Goal: Complete application form

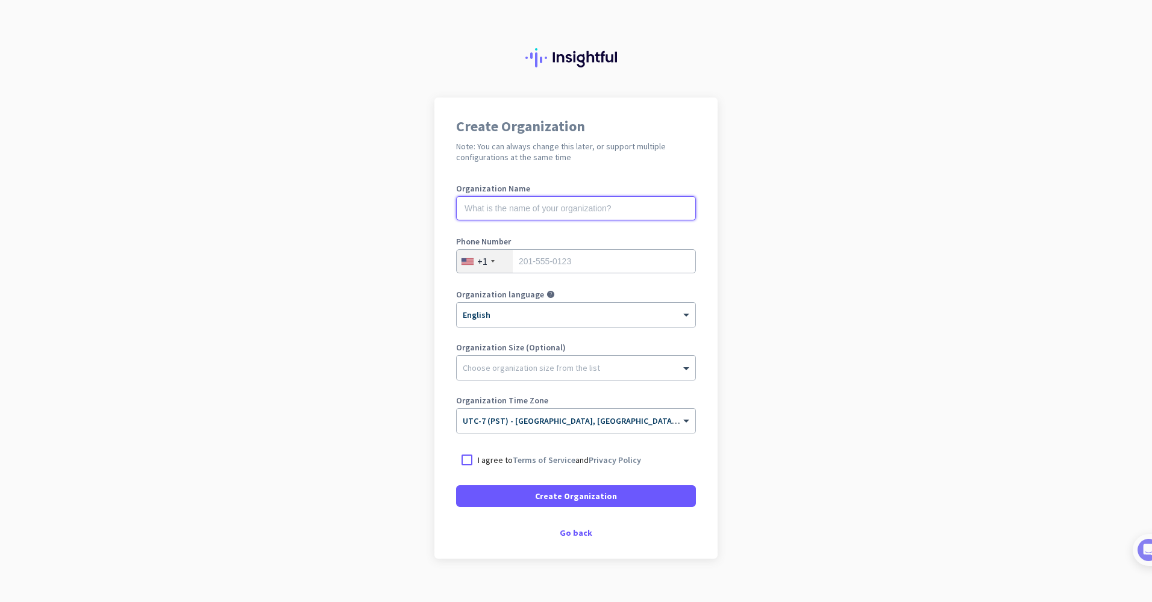
click at [521, 205] on input "text" at bounding box center [576, 208] width 240 height 24
click at [485, 185] on label "Organization Name" at bounding box center [576, 188] width 240 height 8
click at [488, 169] on div "Create Organization Note: You can always change this later, or support multiple…" at bounding box center [575, 328] width 283 height 461
click at [464, 462] on div at bounding box center [467, 460] width 22 height 22
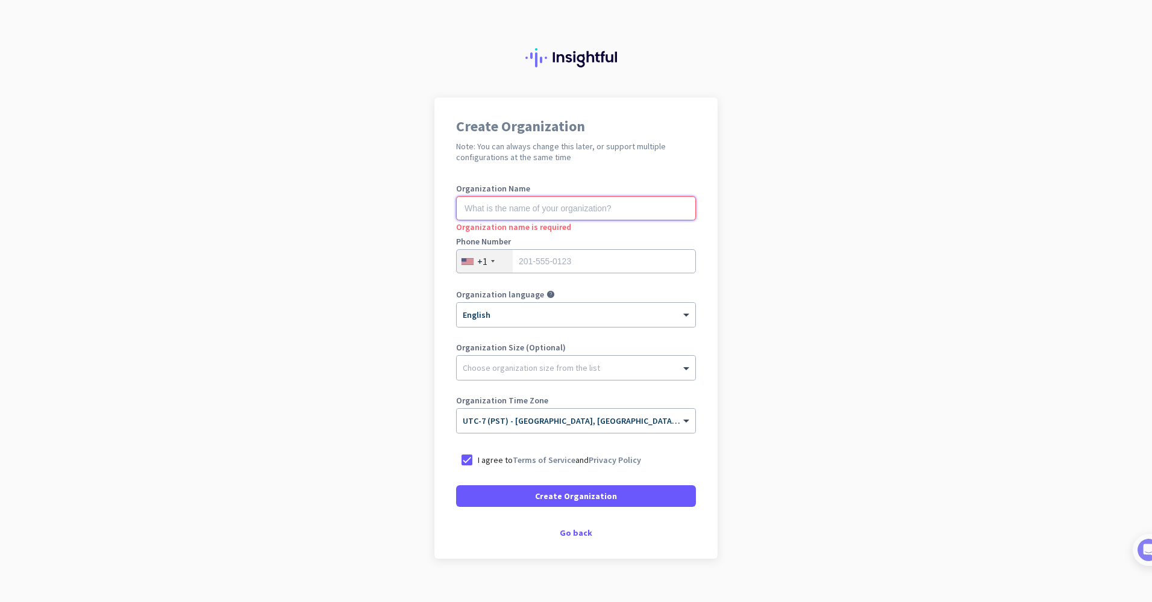
click at [487, 207] on input "text" at bounding box center [576, 208] width 240 height 24
click at [504, 213] on input "text" at bounding box center [576, 208] width 240 height 24
type input "mercor"
drag, startPoint x: 555, startPoint y: 247, endPoint x: 576, endPoint y: 261, distance: 25.7
click at [560, 251] on div "Phone Number +1" at bounding box center [576, 261] width 240 height 48
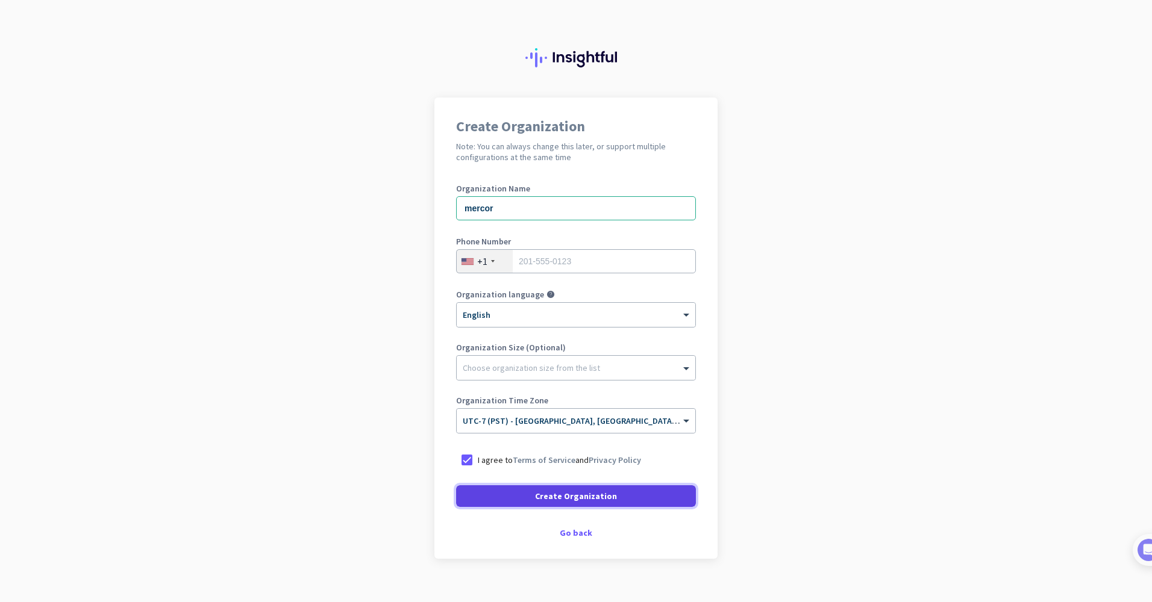
click at [595, 493] on span "Create Organization" at bounding box center [576, 496] width 82 height 12
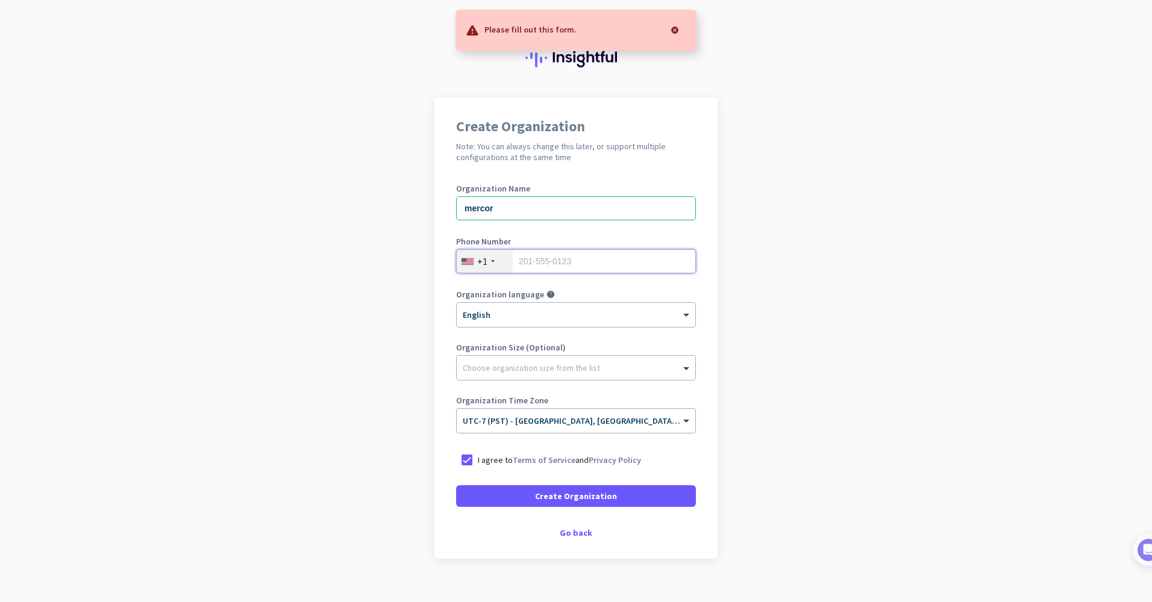
click at [594, 273] on input "tel" at bounding box center [576, 261] width 240 height 24
click at [595, 261] on input "tel" at bounding box center [576, 261] width 240 height 24
click at [528, 258] on input "tel" at bounding box center [576, 261] width 240 height 24
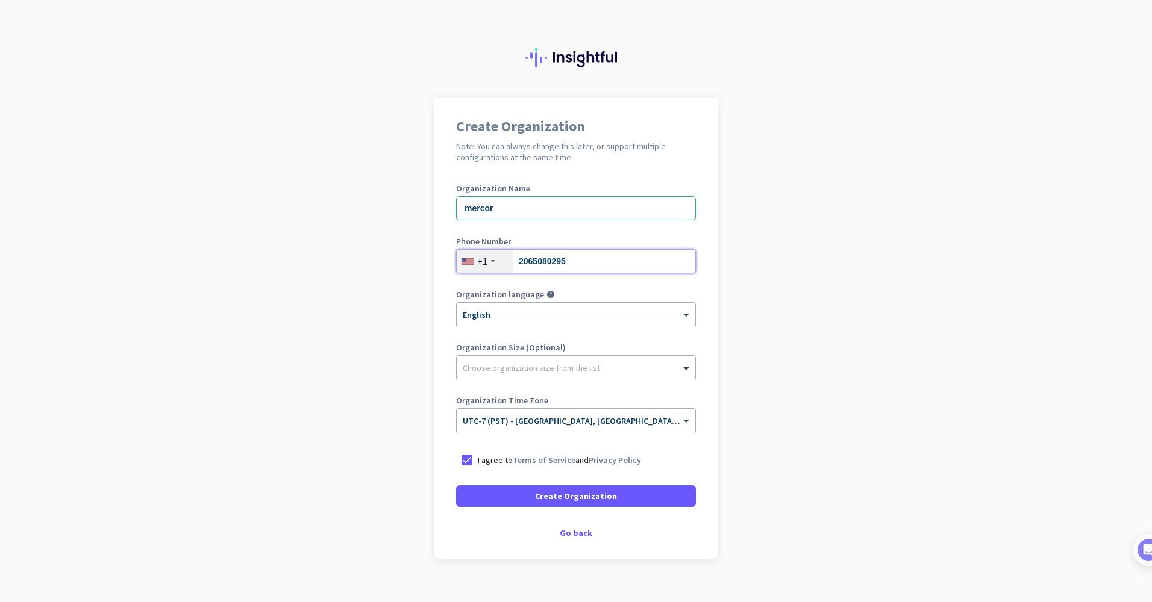
type input "2065080295"
click at [747, 296] on app-onboarding-organization "Create Organization Note: You can always change this later, or support multiple…" at bounding box center [576, 359] width 1152 height 522
click at [620, 500] on span at bounding box center [576, 496] width 240 height 29
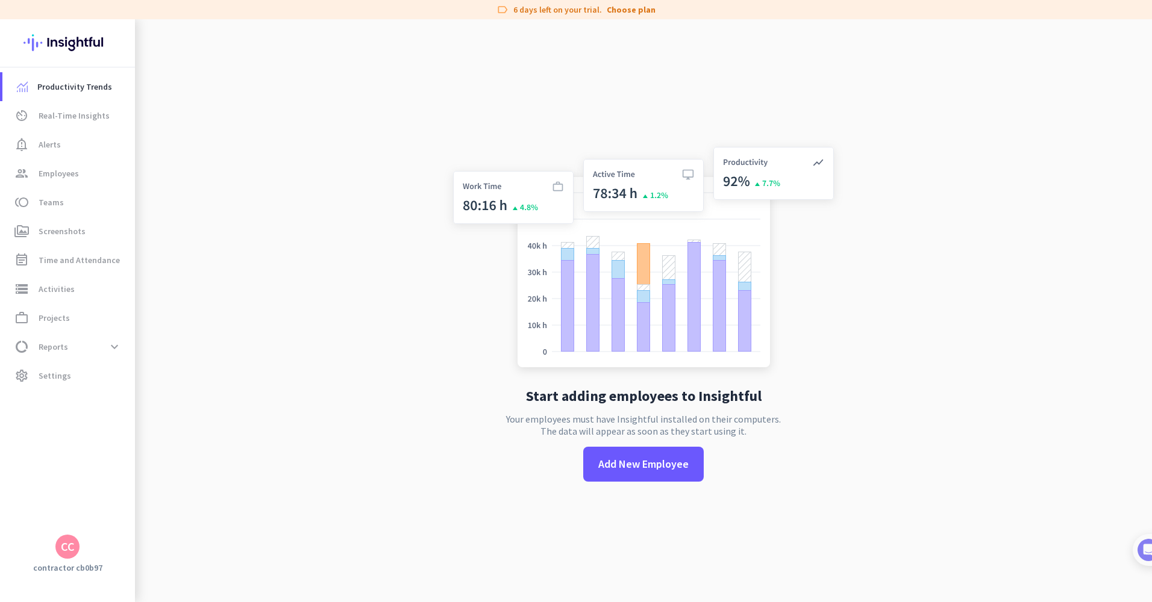
click at [266, 332] on app-no-employees "Start adding employees to Insightful Your employees must have Insightful instal…" at bounding box center [643, 320] width 1017 height 602
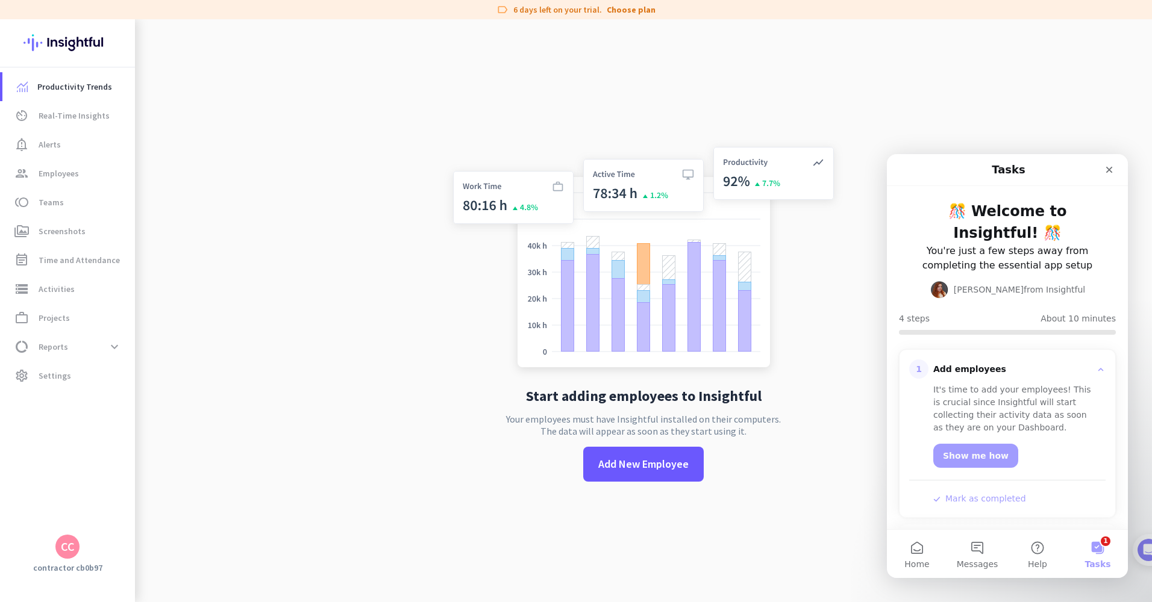
click at [358, 262] on app-no-employees "Start adding employees to Insightful Your employees must have Insightful instal…" at bounding box center [643, 320] width 1017 height 602
